Goal: Task Accomplishment & Management: Complete application form

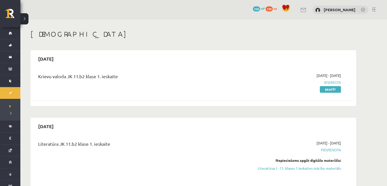
scroll to position [55, 0]
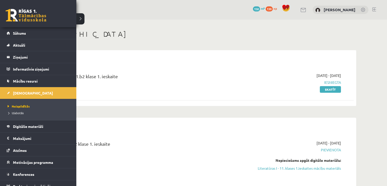
scroll to position [51, 0]
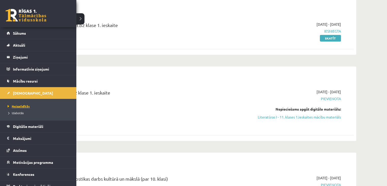
drag, startPoint x: 0, startPoint y: 0, endPoint x: 17, endPoint y: 107, distance: 108.1
click at [17, 107] on span "Neizpildītās" at bounding box center [17, 106] width 23 height 4
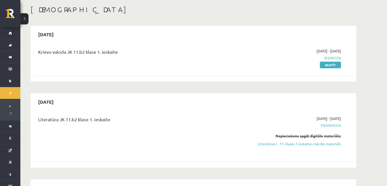
scroll to position [0, 0]
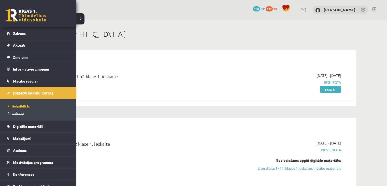
click at [16, 113] on span "Izlabotās" at bounding box center [14, 113] width 17 height 4
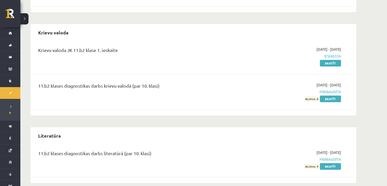
scroll to position [136, 0]
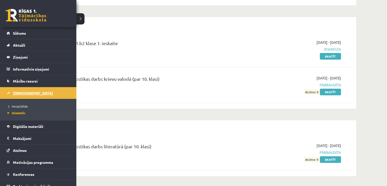
click at [21, 96] on link "[DEMOGRAPHIC_DATA]" at bounding box center [38, 93] width 63 height 12
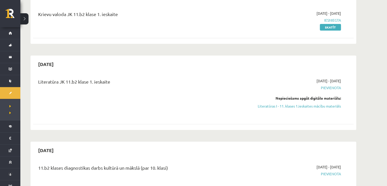
scroll to position [66, 0]
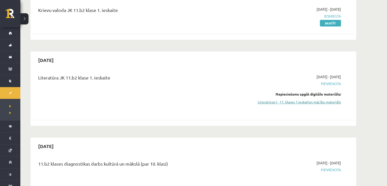
click at [290, 103] on link "Literatūras I - 11. klases 1.ieskaites mācību materiāls" at bounding box center [293, 101] width 96 height 5
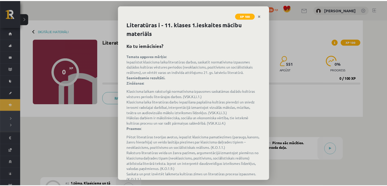
scroll to position [32, 0]
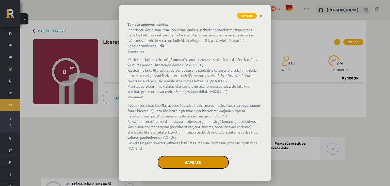
click at [192, 160] on button "Sapratu" at bounding box center [193, 162] width 71 height 13
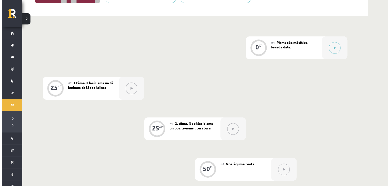
scroll to position [101, 0]
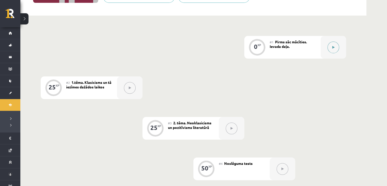
click at [332, 45] on button at bounding box center [333, 47] width 12 height 12
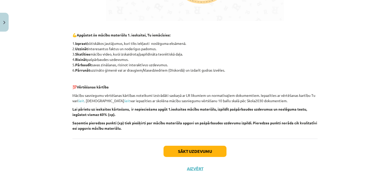
scroll to position [346, 0]
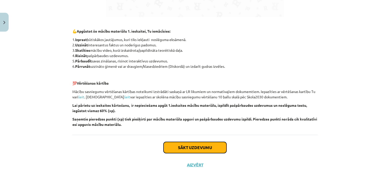
click at [216, 142] on button "Sākt uzdevumu" at bounding box center [195, 147] width 63 height 11
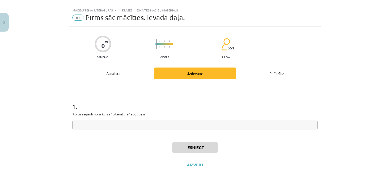
click at [174, 128] on input "text" at bounding box center [195, 124] width 246 height 10
click at [148, 122] on input "text" at bounding box center [195, 124] width 246 height 10
type input "*"
click at [194, 152] on button "Iesniegt" at bounding box center [195, 147] width 46 height 11
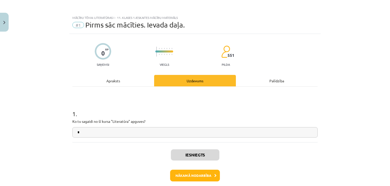
scroll to position [23, 0]
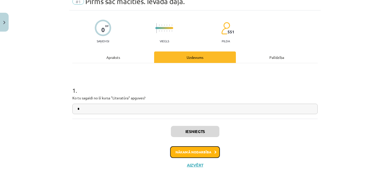
click at [196, 154] on button "Nākamā nodarbība" at bounding box center [195, 152] width 50 height 12
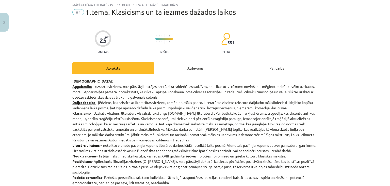
click at [190, 62] on div "Uzdevums" at bounding box center [195, 67] width 82 height 11
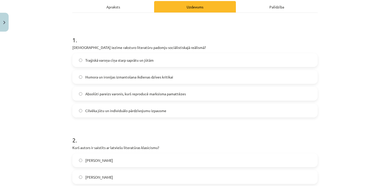
scroll to position [0, 0]
